Goal: Information Seeking & Learning: Find specific fact

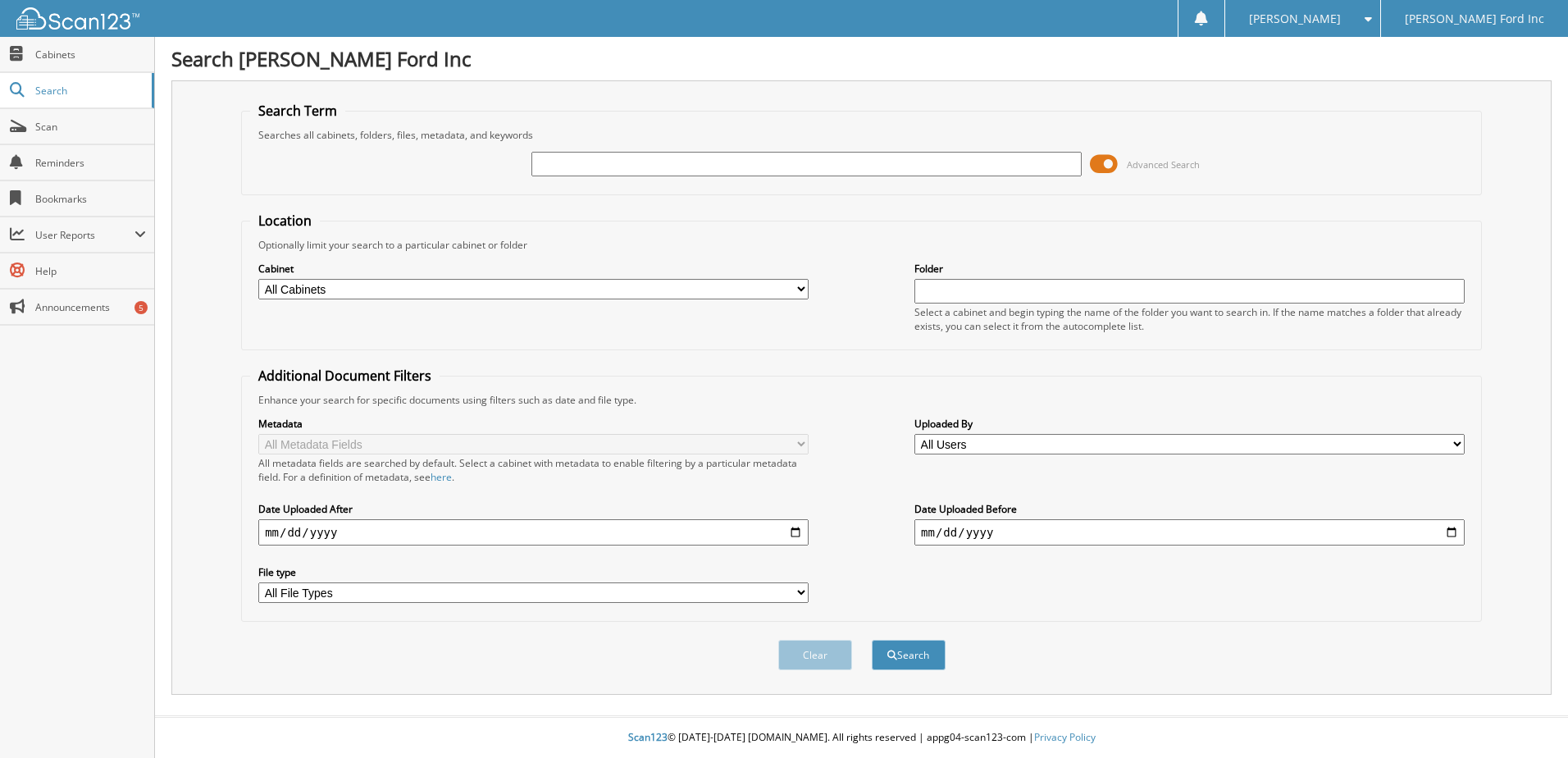
click at [725, 148] on div "Advanced Search" at bounding box center [861, 164] width 1223 height 44
click at [712, 159] on input "text" at bounding box center [806, 164] width 550 height 25
type input "3W1E5818"
click at [872, 640] on button "Search" at bounding box center [909, 655] width 74 height 30
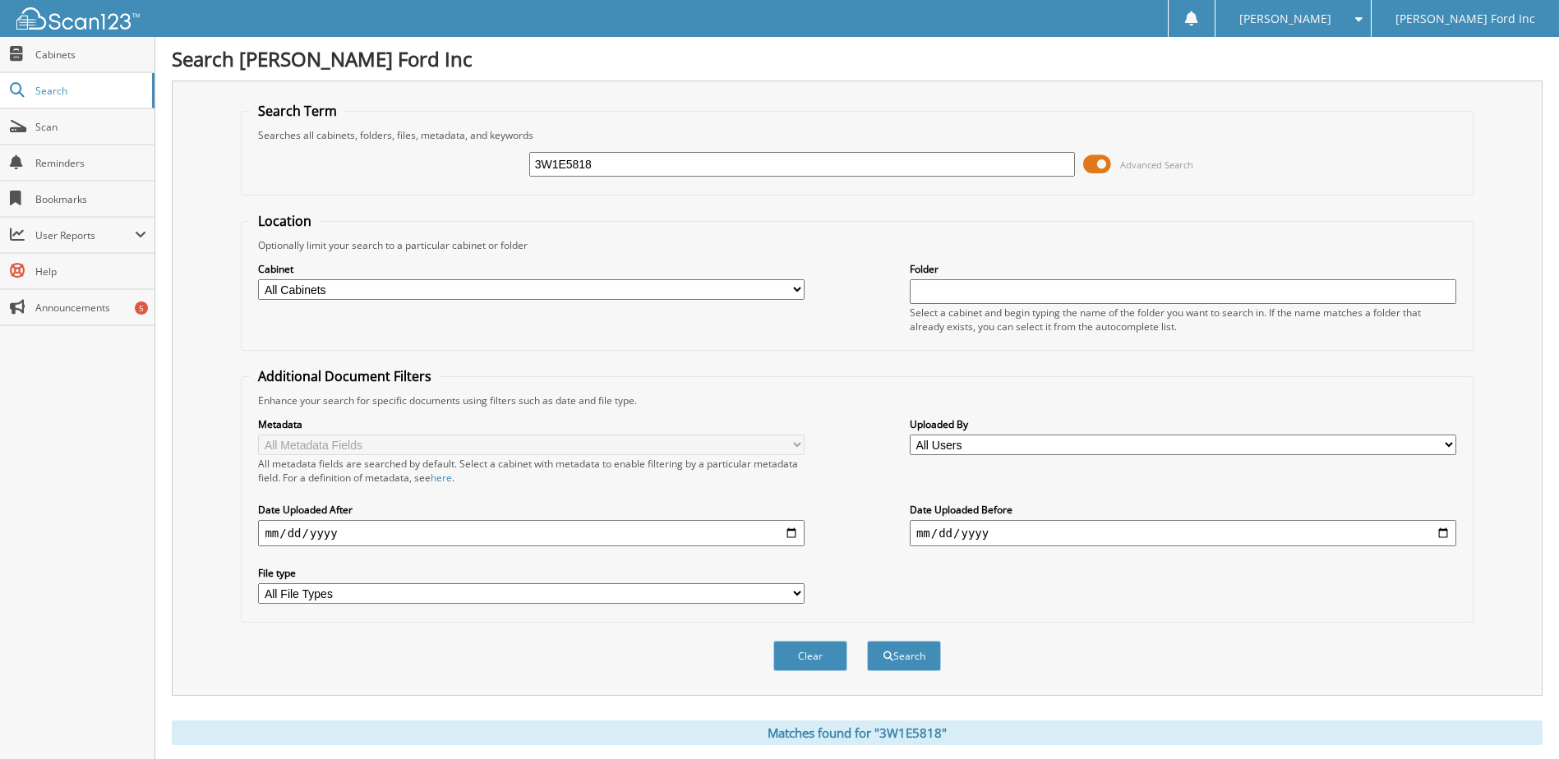
scroll to position [251, 0]
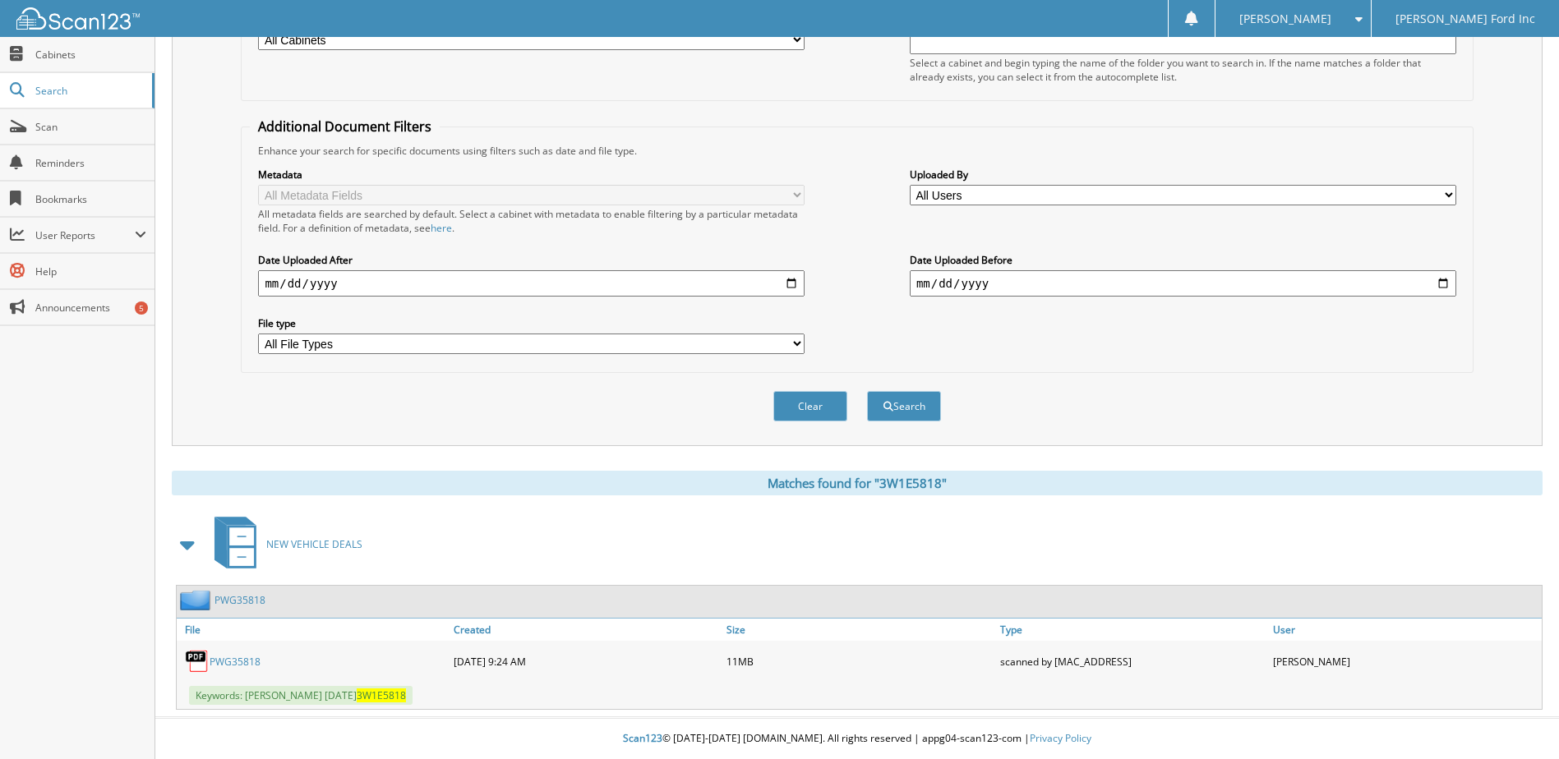
click at [246, 660] on link "PWG35818" at bounding box center [235, 662] width 51 height 14
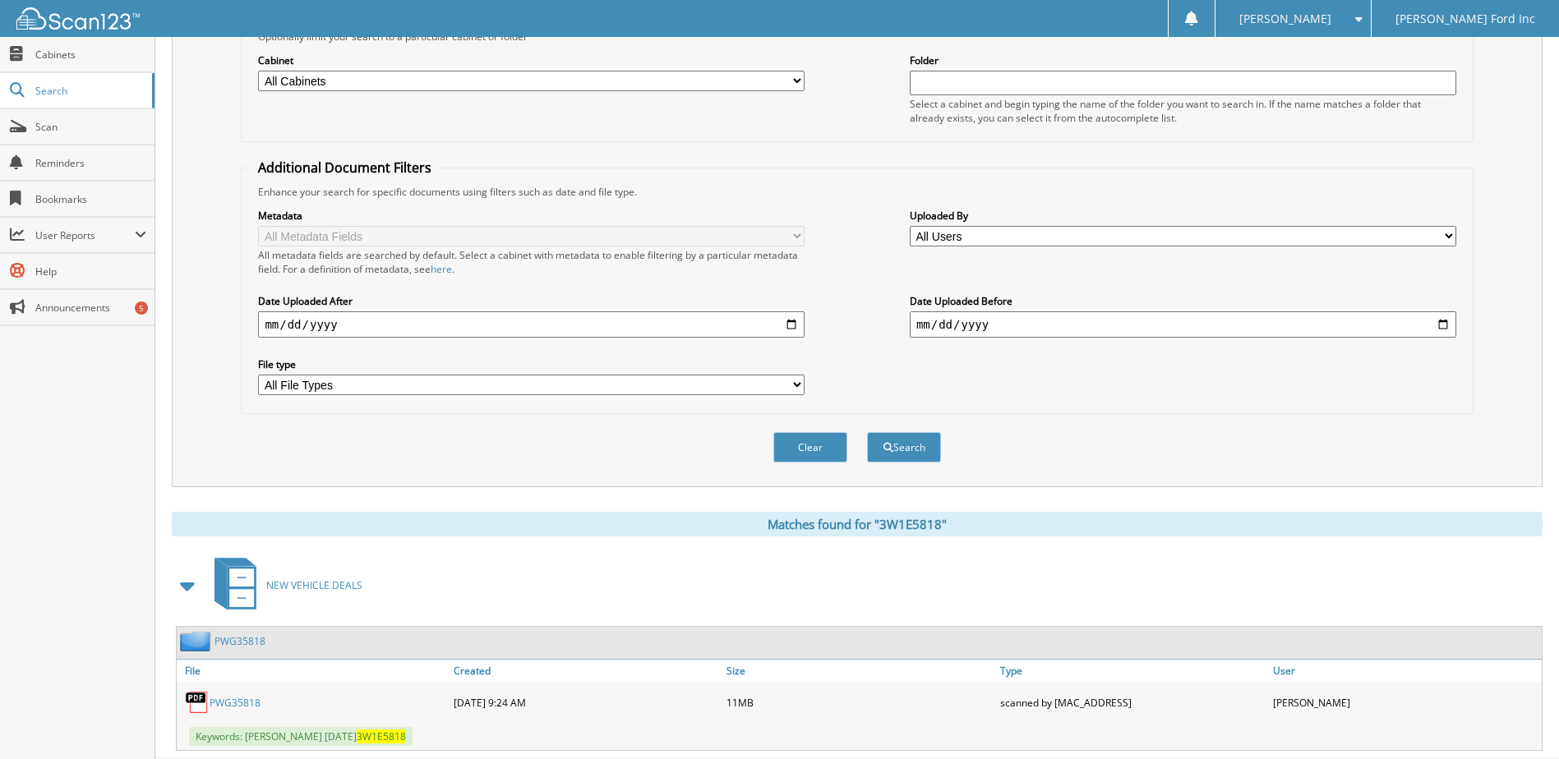
scroll to position [247, 0]
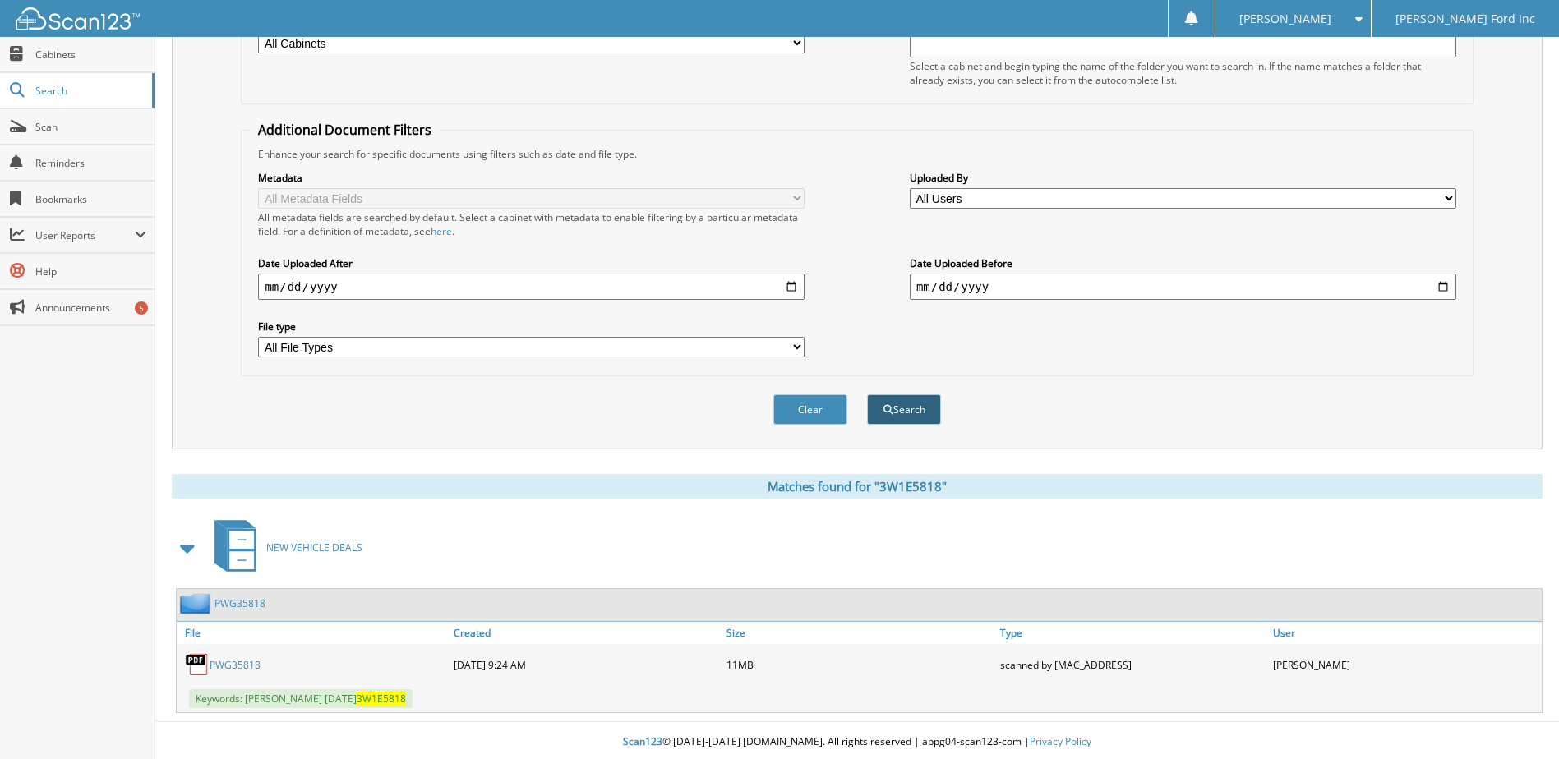
click at [901, 400] on button "Search" at bounding box center [904, 409] width 74 height 30
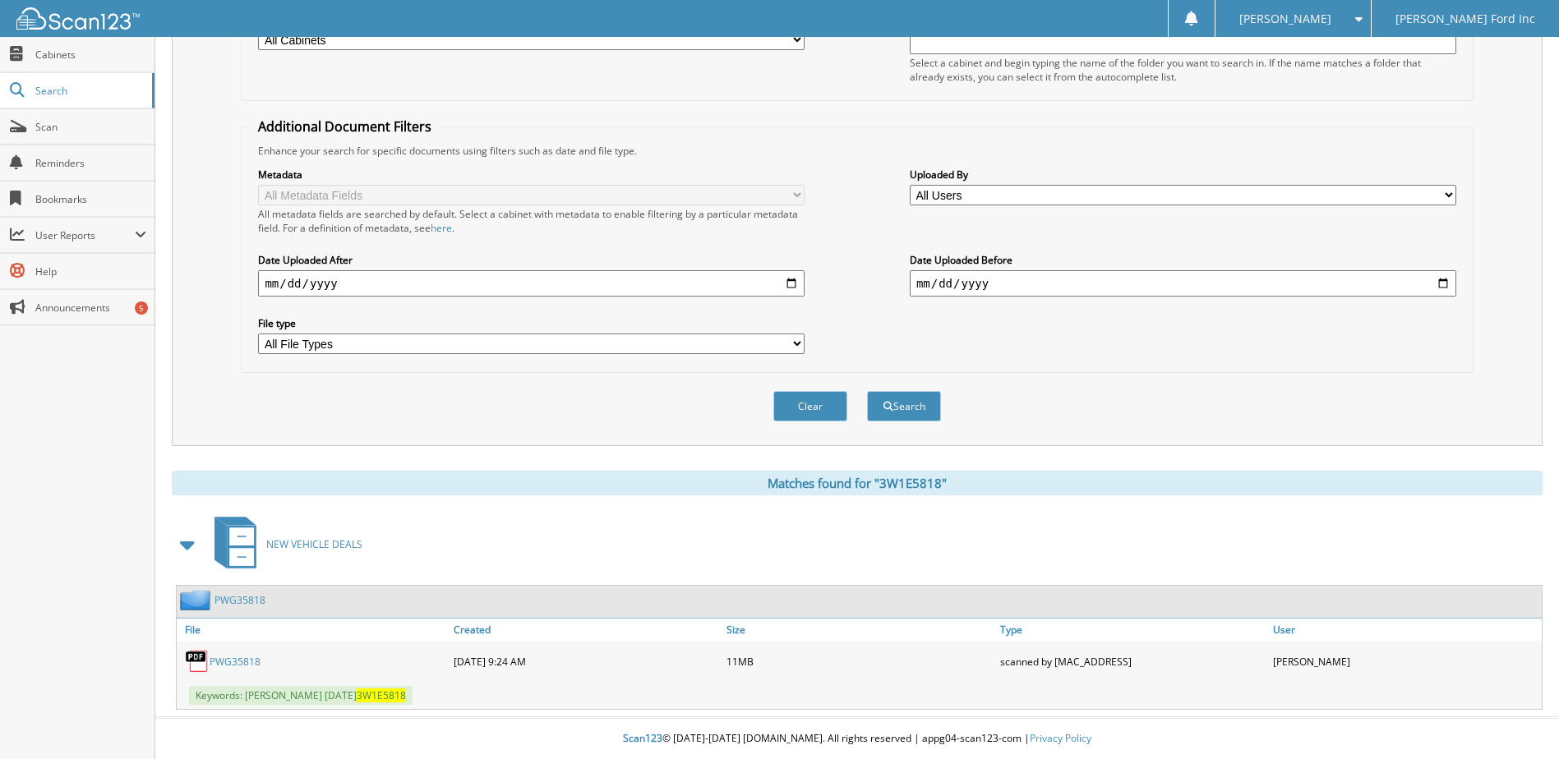
scroll to position [251, 0]
click at [324, 537] on span "NEW VEHICLE DEALS" at bounding box center [314, 544] width 96 height 14
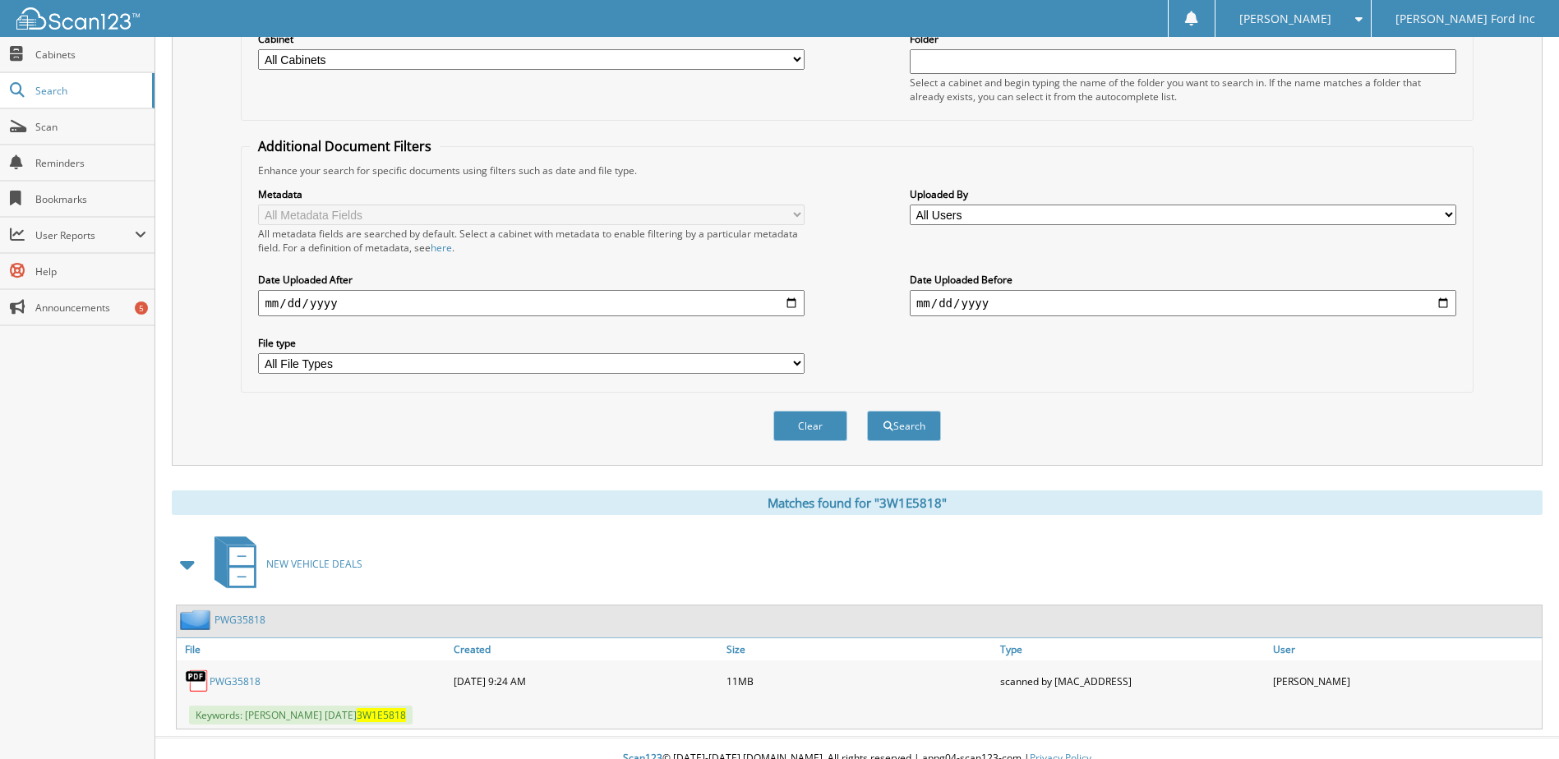
scroll to position [251, 0]
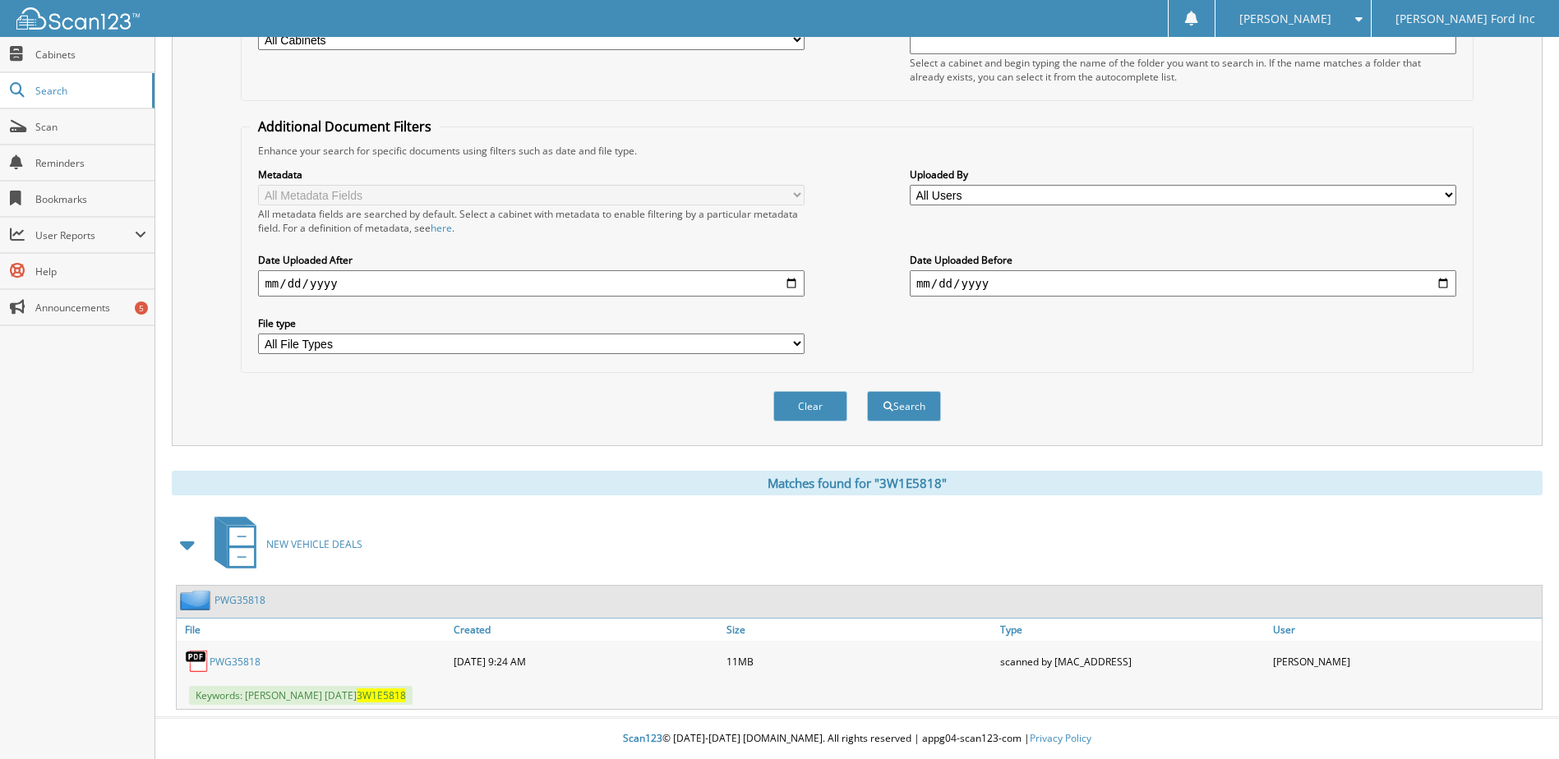
click at [244, 657] on link "PWG35818" at bounding box center [235, 662] width 51 height 14
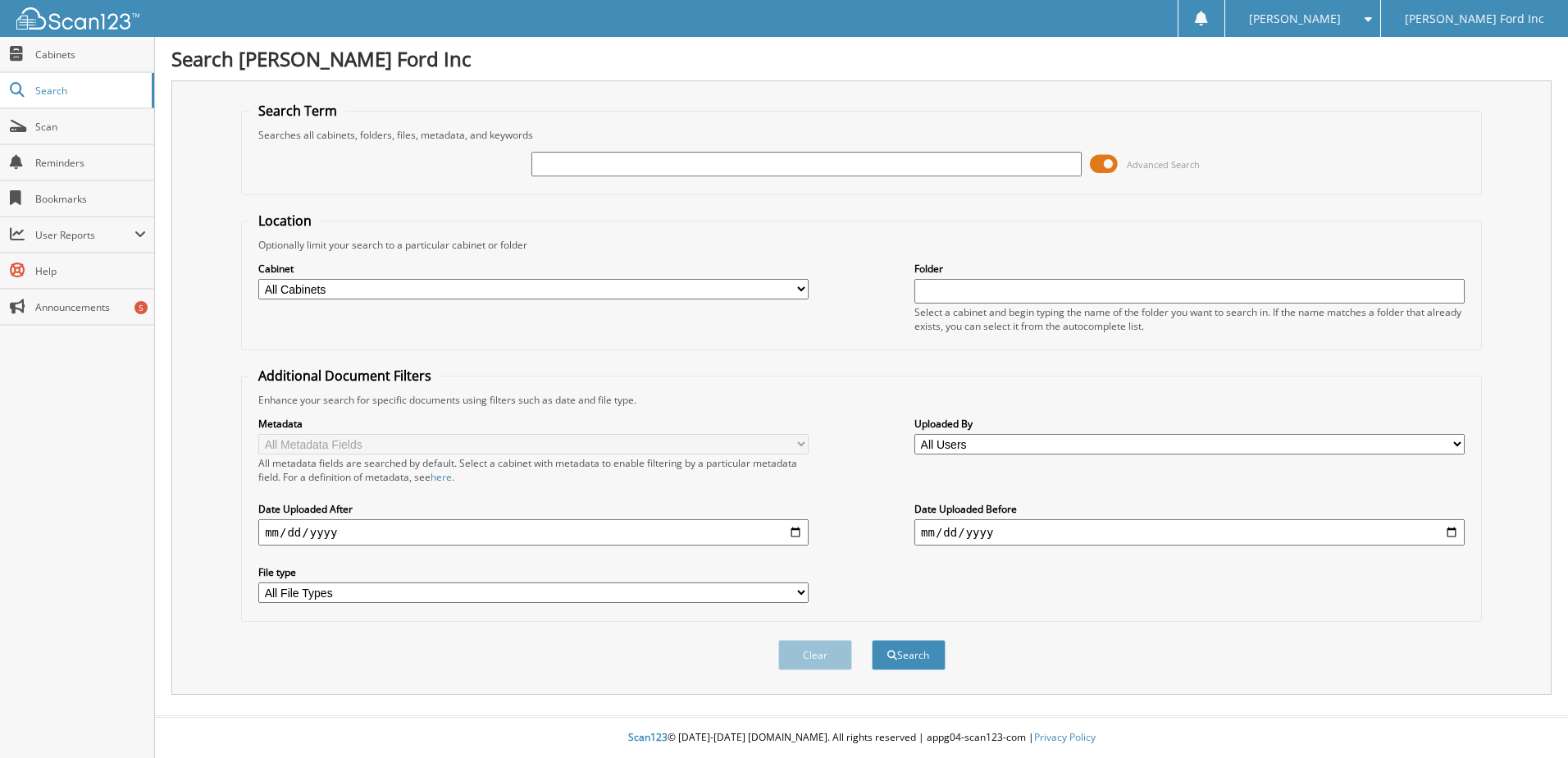
click at [590, 168] on input "text" at bounding box center [806, 164] width 550 height 25
type input "3w1e6638"
click at [872, 640] on button "Search" at bounding box center [909, 655] width 74 height 30
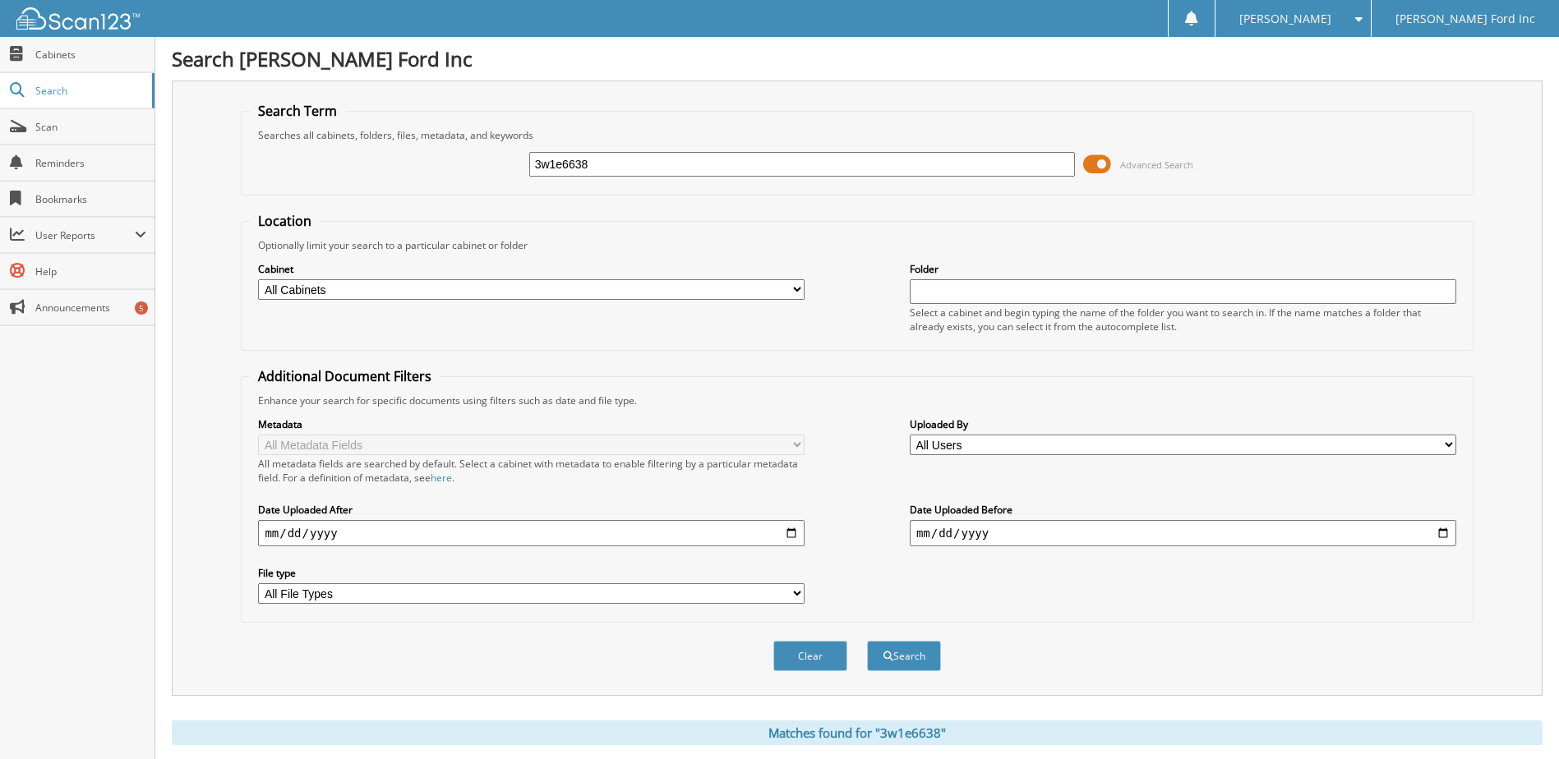
drag, startPoint x: 610, startPoint y: 161, endPoint x: 427, endPoint y: 163, distance: 182.5
click at [427, 163] on div "3w1e6638 Advanced Search" at bounding box center [857, 164] width 1214 height 44
type input "9x1c5334"
click at [867, 641] on button "Search" at bounding box center [904, 656] width 74 height 30
